Goal: Obtain resource: Obtain resource

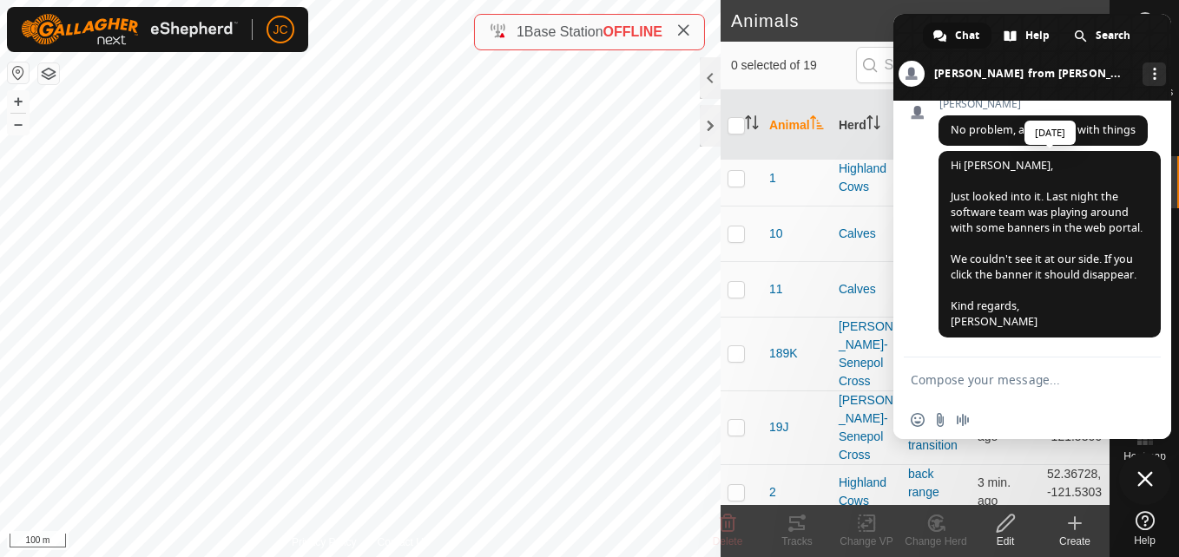
scroll to position [500, 0]
click at [1024, 185] on span "Hi [PERSON_NAME], Just looked into it. Last night the software team was playing…" at bounding box center [1047, 243] width 192 height 171
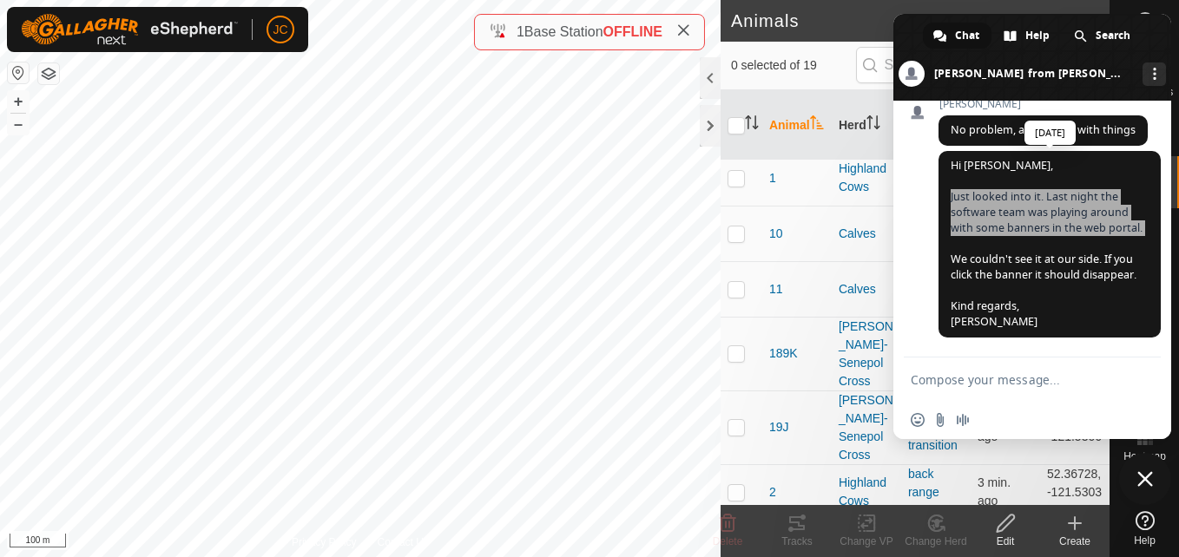
click at [1024, 185] on span "Hi [PERSON_NAME], Just looked into it. Last night the software team was playing…" at bounding box center [1047, 243] width 192 height 171
drag, startPoint x: 1024, startPoint y: 185, endPoint x: 986, endPoint y: 201, distance: 41.6
click at [986, 201] on span "Hi [PERSON_NAME], Just looked into it. Last night the software team was playing…" at bounding box center [1047, 243] width 192 height 171
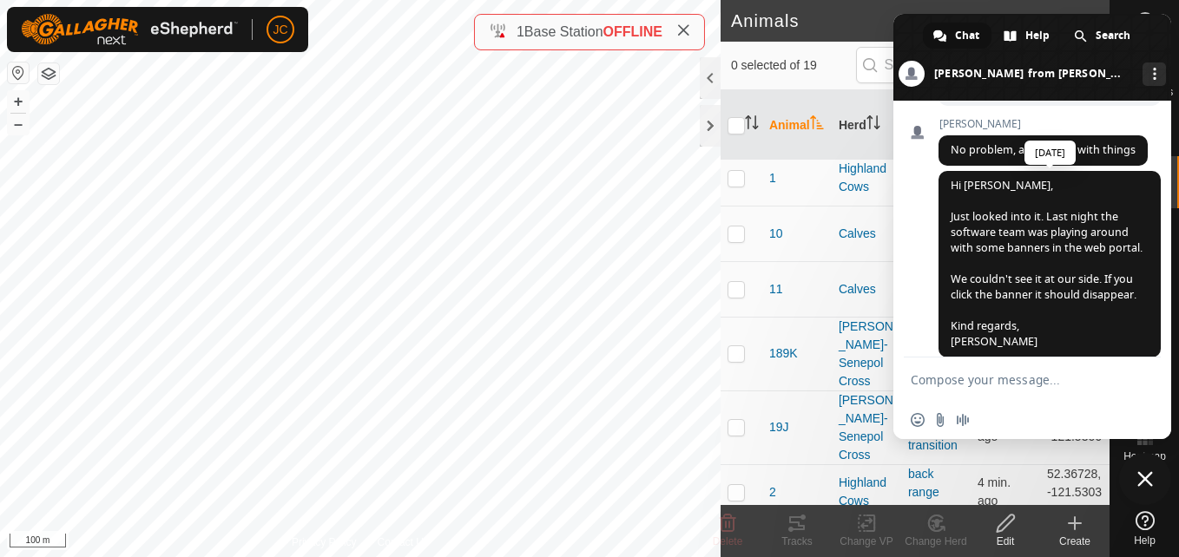
scroll to position [433, 0]
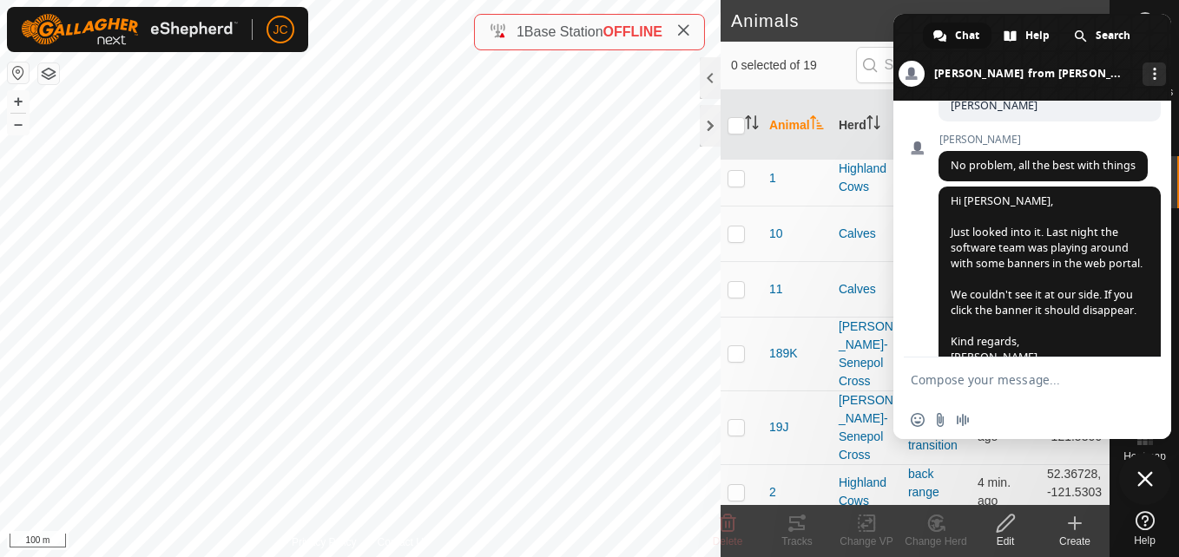
click at [1003, 181] on div "[PERSON_NAME] No problem, all the best with things [DATE]" at bounding box center [1049, 160] width 222 height 53
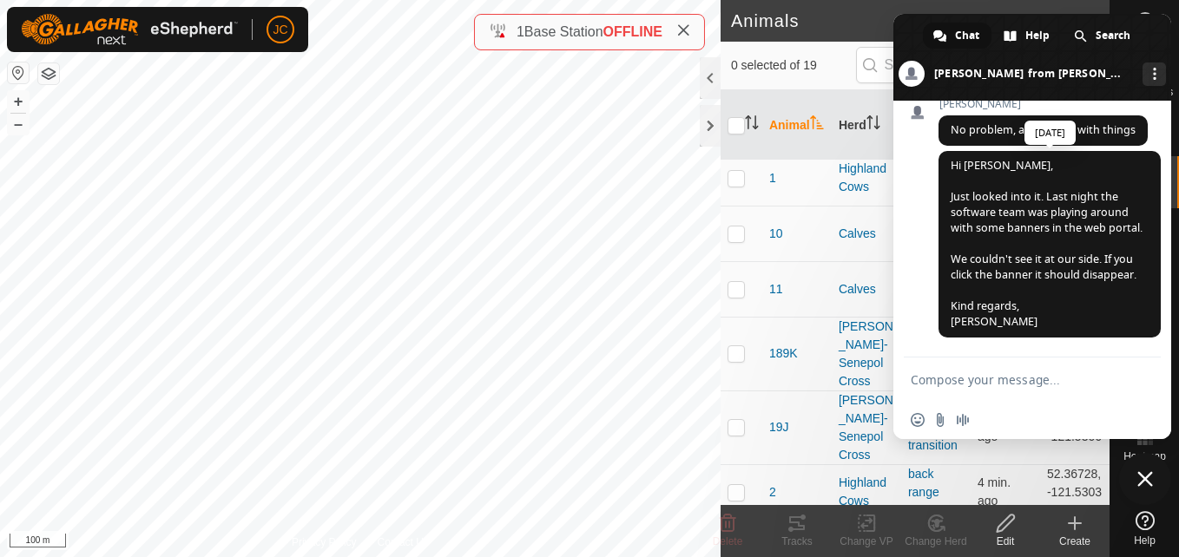
scroll to position [472, 0]
click at [972, 215] on span "Hi [PERSON_NAME], Just looked into it. Last night the software team was playing…" at bounding box center [1047, 243] width 192 height 171
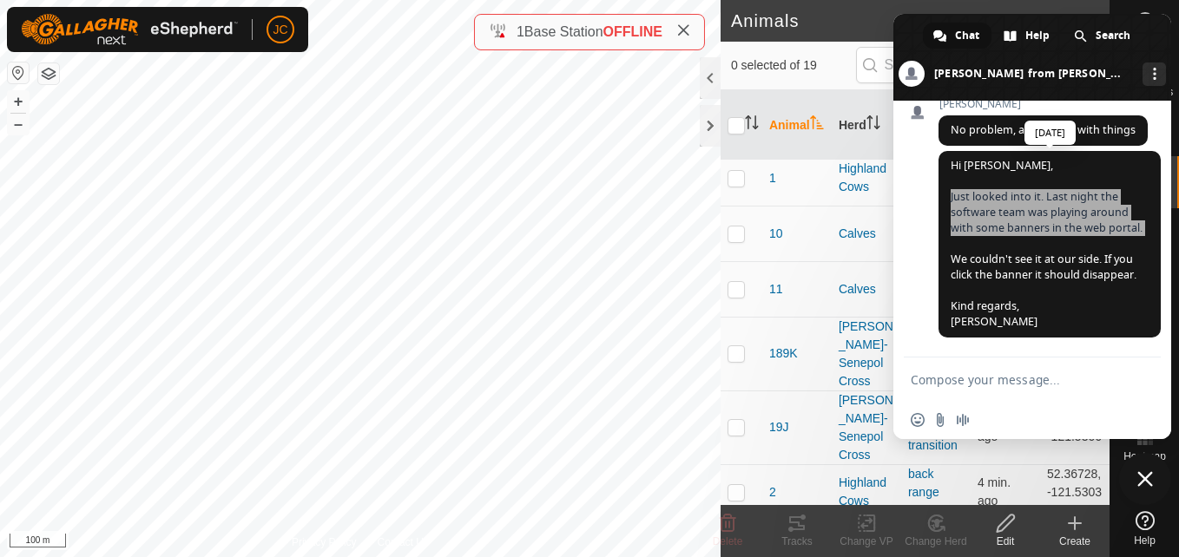
click at [972, 215] on span "Hi [PERSON_NAME], Just looked into it. Last night the software team was playing…" at bounding box center [1047, 243] width 192 height 171
drag, startPoint x: 972, startPoint y: 215, endPoint x: 945, endPoint y: 260, distance: 52.6
click at [945, 260] on span "Hi [PERSON_NAME], Just looked into it. Last night the software team was playing…" at bounding box center [1049, 244] width 222 height 187
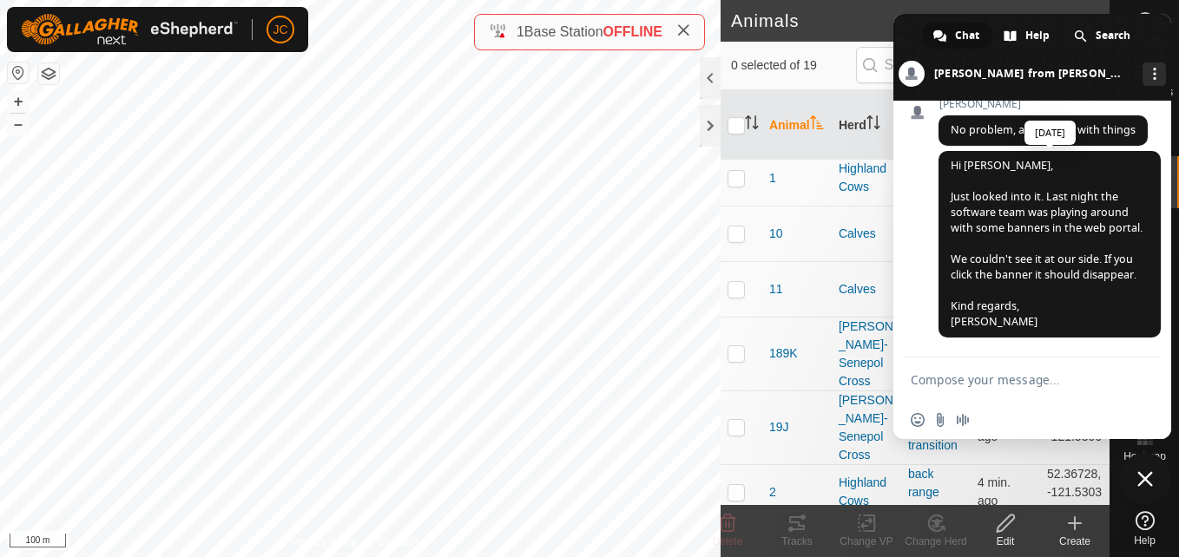
scroll to position [500, 0]
click at [812, 299] on td "11" at bounding box center [796, 289] width 69 height 56
click at [1158, 483] on span "Close chat" at bounding box center [1145, 479] width 52 height 52
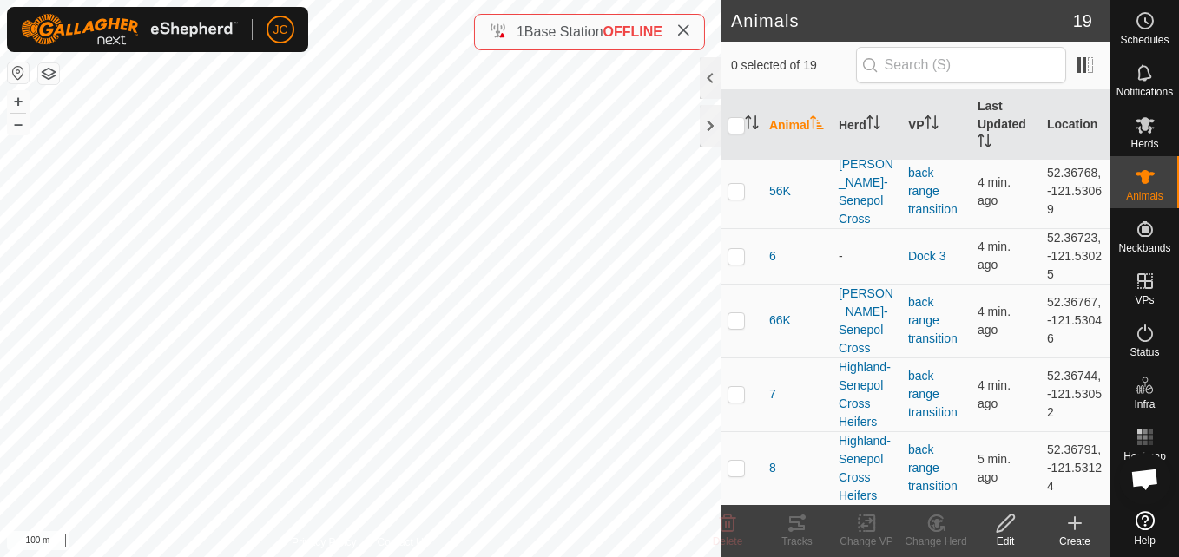
scroll to position [710, 0]
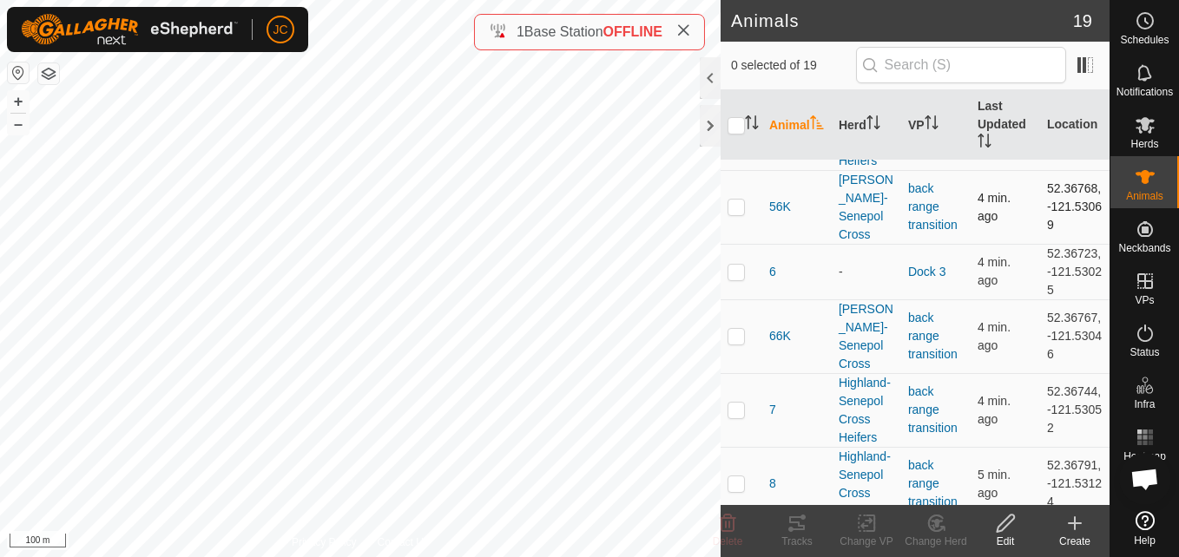
click at [1050, 244] on td "52.36768, -121.53069" at bounding box center [1074, 207] width 69 height 74
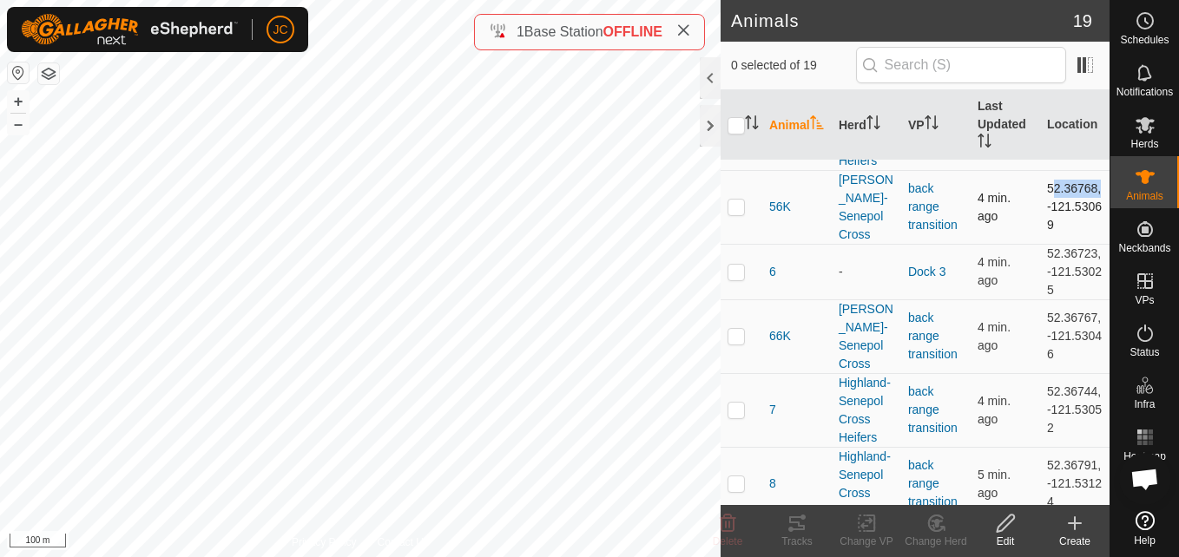
drag, startPoint x: 1027, startPoint y: 290, endPoint x: 1066, endPoint y: 304, distance: 41.5
click at [1066, 244] on tr "56K [PERSON_NAME]-Senepol Cross back range transition 4 min. ago 52.36768, -121…" at bounding box center [915, 207] width 389 height 74
click at [1066, 244] on td "52.36768, -121.53069" at bounding box center [1074, 207] width 69 height 74
drag, startPoint x: 1058, startPoint y: 306, endPoint x: 1031, endPoint y: 288, distance: 32.0
click at [1040, 244] on td "52.36768, -121.53069" at bounding box center [1074, 207] width 69 height 74
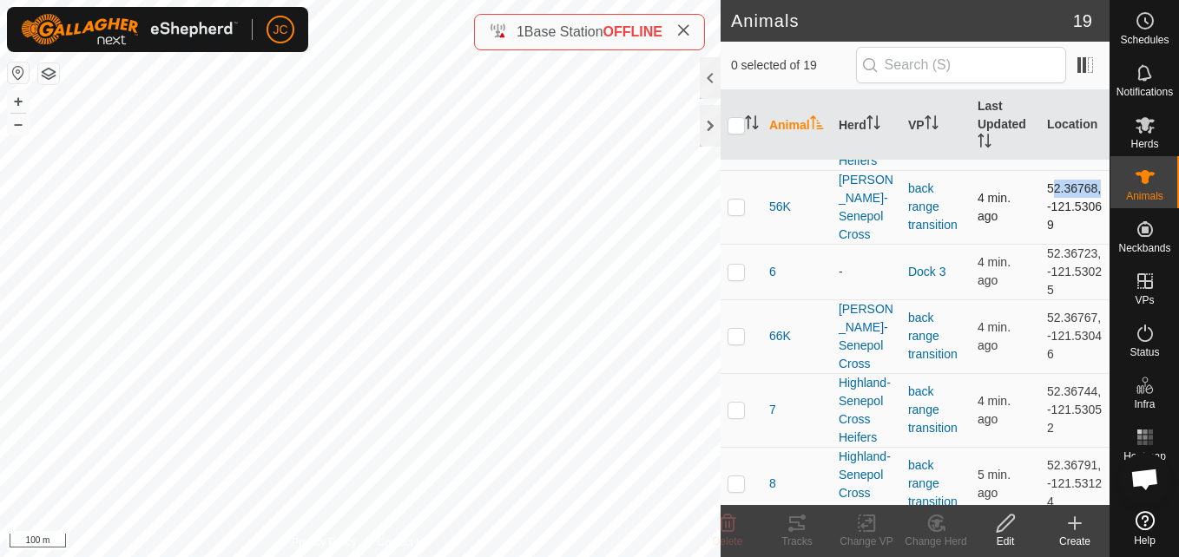
copy td "-121.53069"
drag, startPoint x: 1034, startPoint y: 253, endPoint x: 1052, endPoint y: 313, distance: 62.6
click at [1052, 244] on td "52.36768, -121.53069" at bounding box center [1074, 207] width 69 height 74
copy td "52.36768, -121.53069"
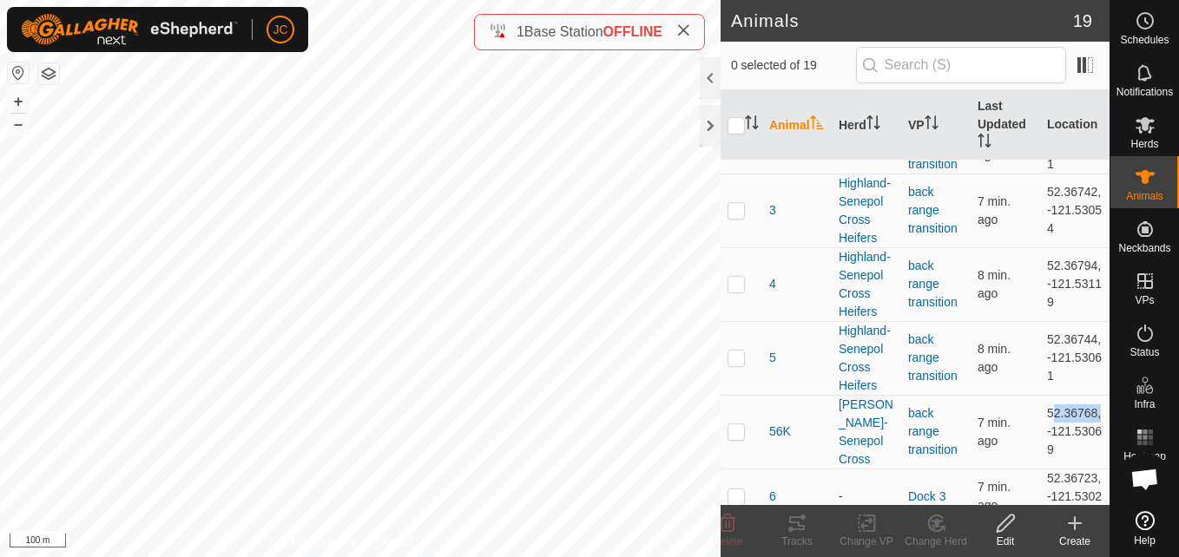
scroll to position [486, 0]
drag, startPoint x: 1039, startPoint y: 254, endPoint x: 1091, endPoint y: 257, distance: 52.2
click at [1091, 247] on td "52.36742, -121.53054" at bounding box center [1074, 210] width 69 height 74
copy td "52.36742"
drag, startPoint x: 1031, startPoint y: 289, endPoint x: 1057, endPoint y: 313, distance: 34.4
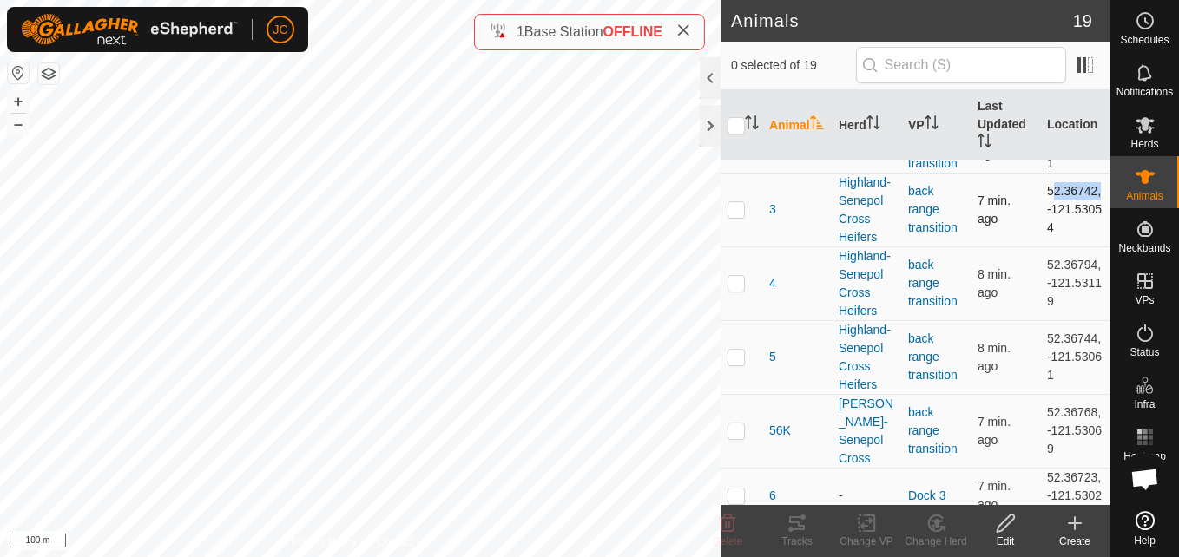
click at [1057, 247] on td "52.36742, -121.53054" at bounding box center [1074, 210] width 69 height 74
copy td "-121.53054"
drag, startPoint x: 1033, startPoint y: 250, endPoint x: 1073, endPoint y: 311, distance: 72.7
click at [1073, 247] on td "52.36742, -121.53054" at bounding box center [1074, 210] width 69 height 74
copy td "52.36742, -121.53054"
